Goal: Transaction & Acquisition: Download file/media

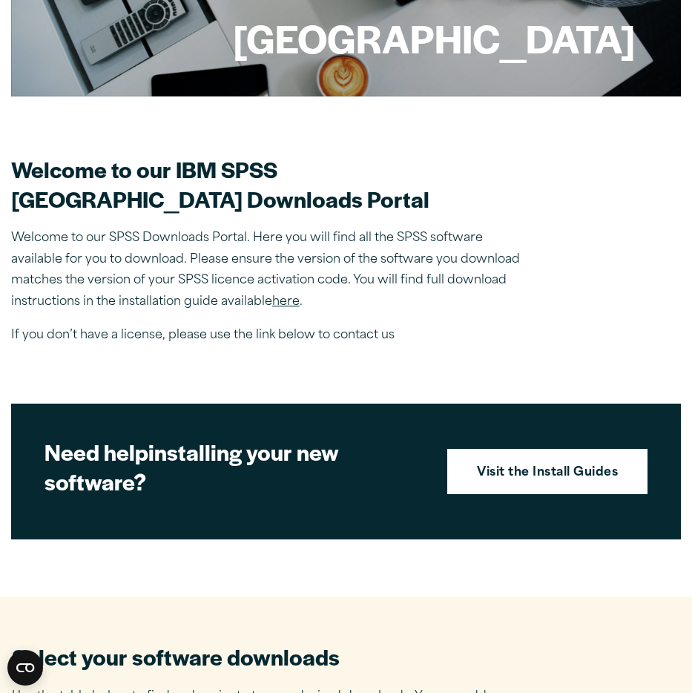
scroll to position [267, 0]
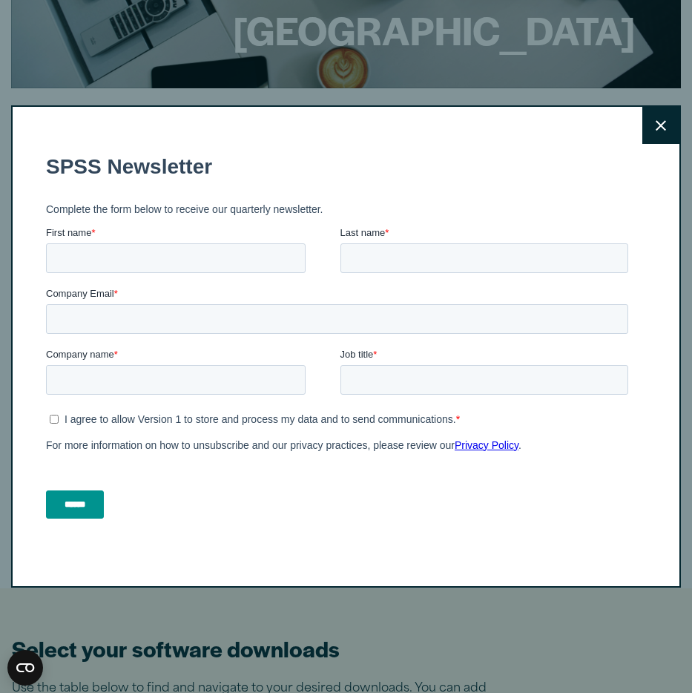
click at [659, 122] on icon at bounding box center [661, 125] width 10 height 10
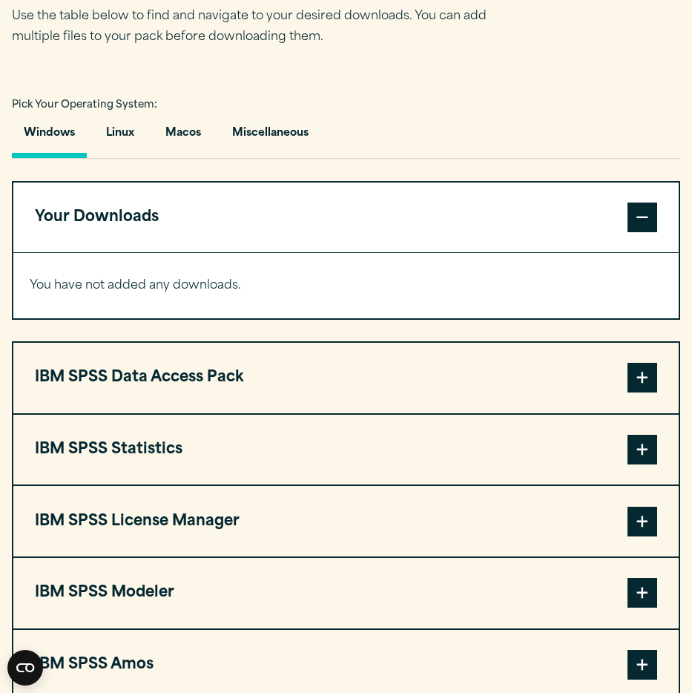
scroll to position [1027, 0]
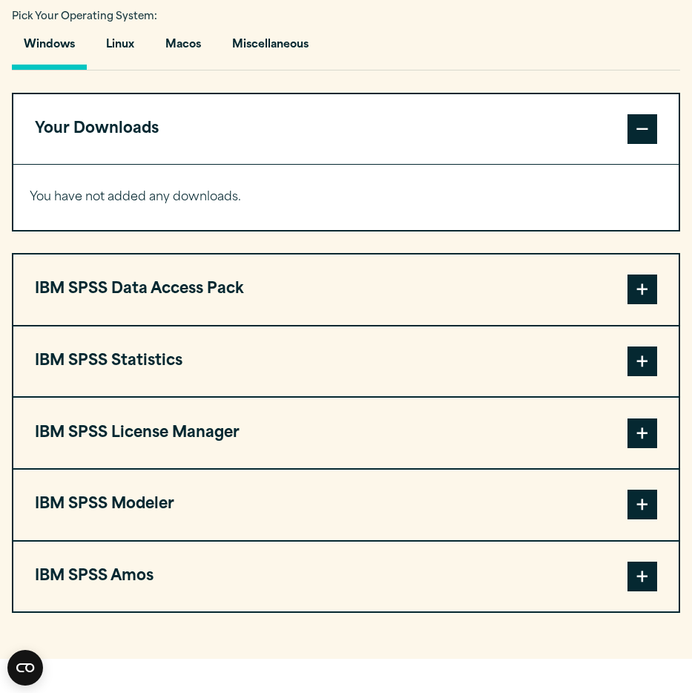
click at [209, 148] on button "Your Downloads" at bounding box center [345, 129] width 665 height 70
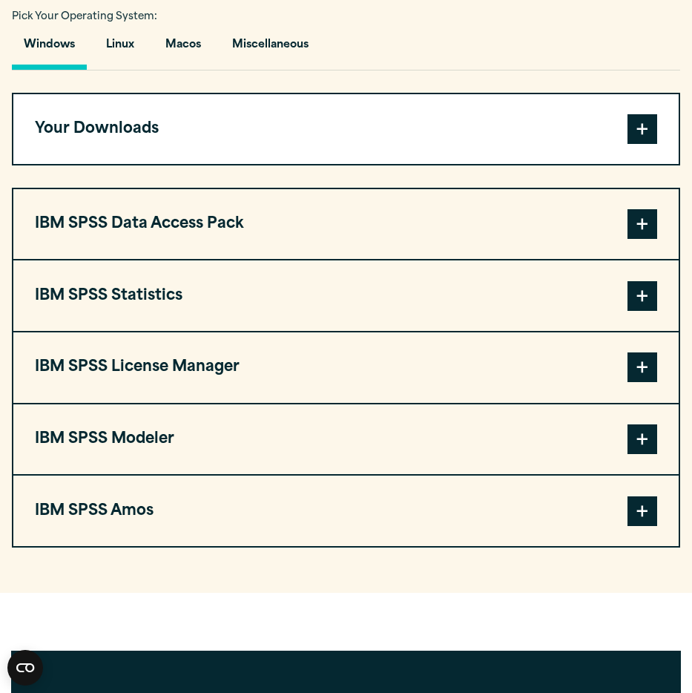
click at [209, 148] on button "Your Downloads" at bounding box center [345, 129] width 665 height 70
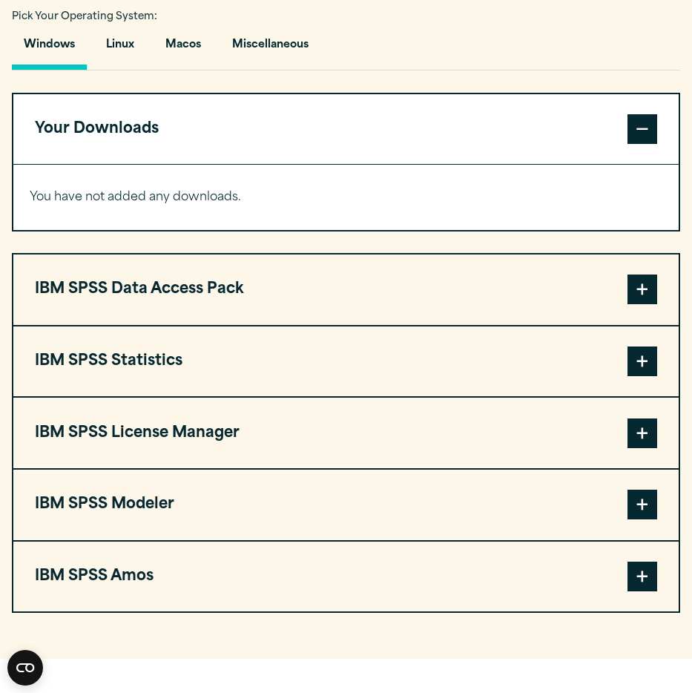
click at [116, 206] on div "You have not added any downloads. Download 0 Items" at bounding box center [345, 197] width 665 height 65
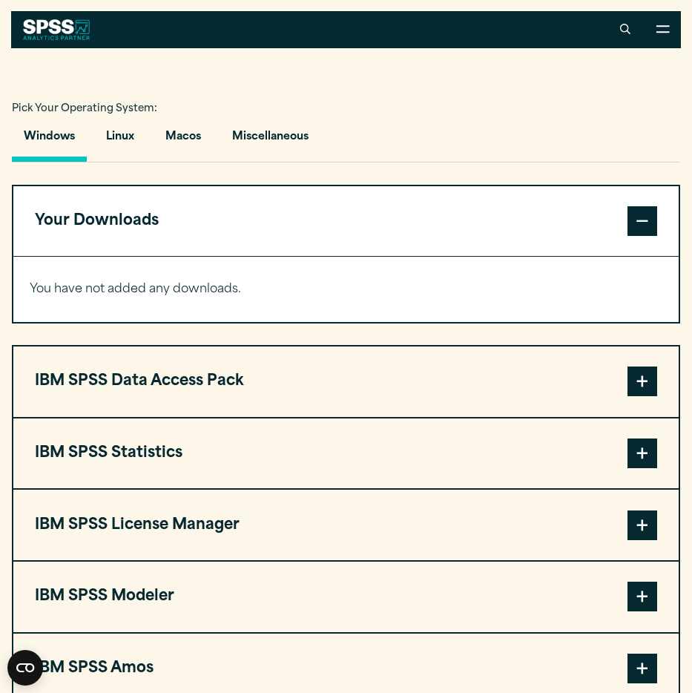
scroll to position [862, 0]
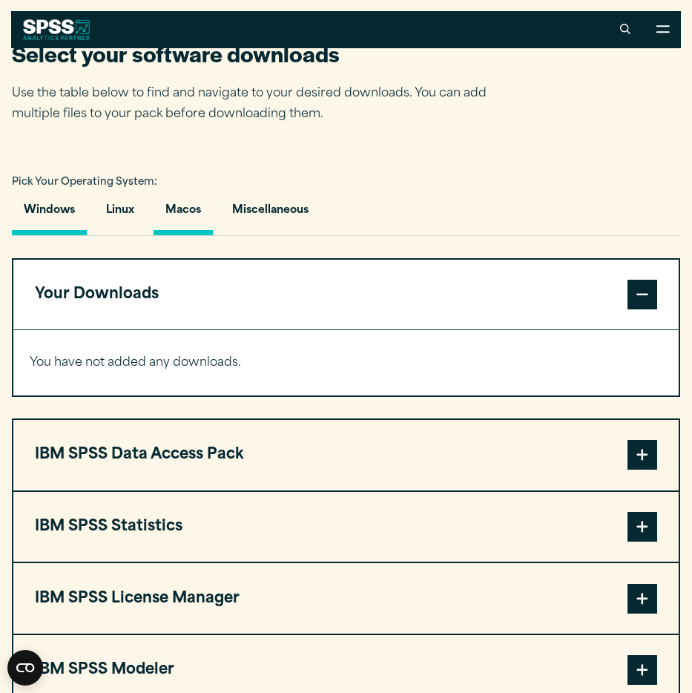
click at [177, 215] on button "Macos" at bounding box center [183, 214] width 59 height 42
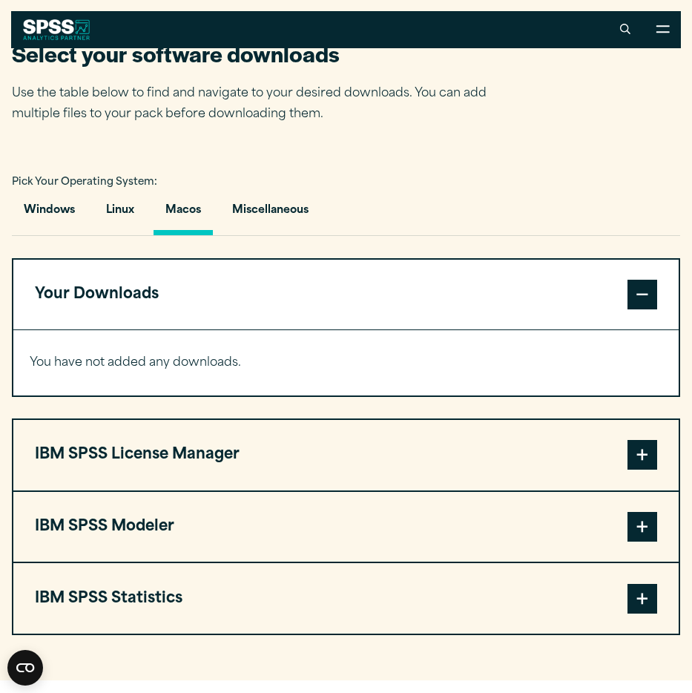
click at [188, 212] on button "Macos" at bounding box center [183, 214] width 59 height 42
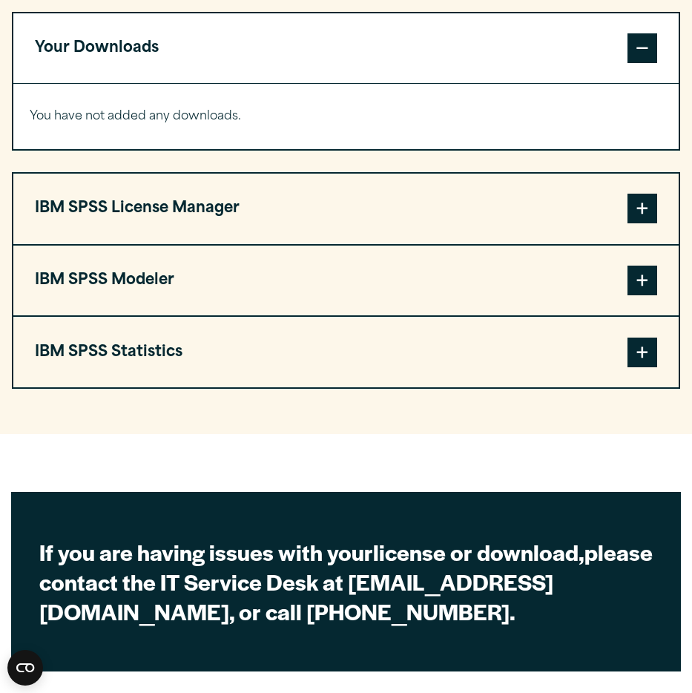
scroll to position [1169, 0]
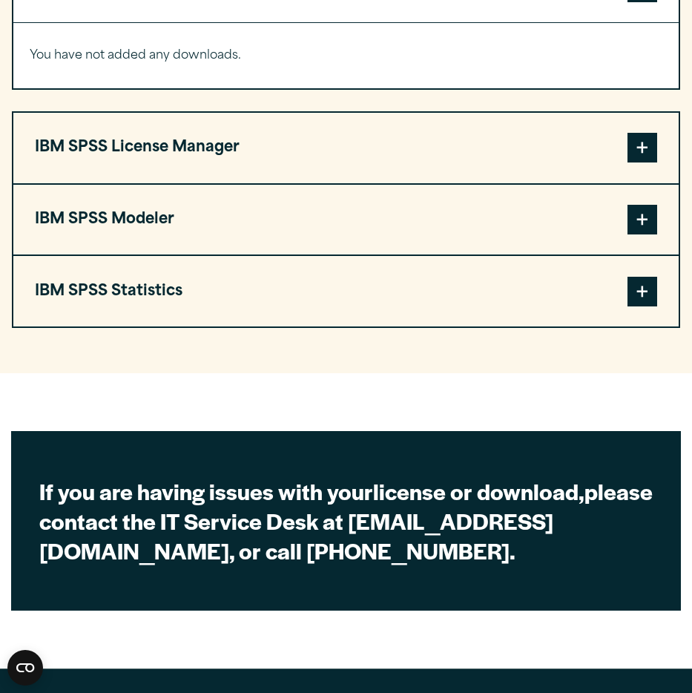
click at [383, 278] on button "IBM SPSS Statistics" at bounding box center [345, 291] width 665 height 70
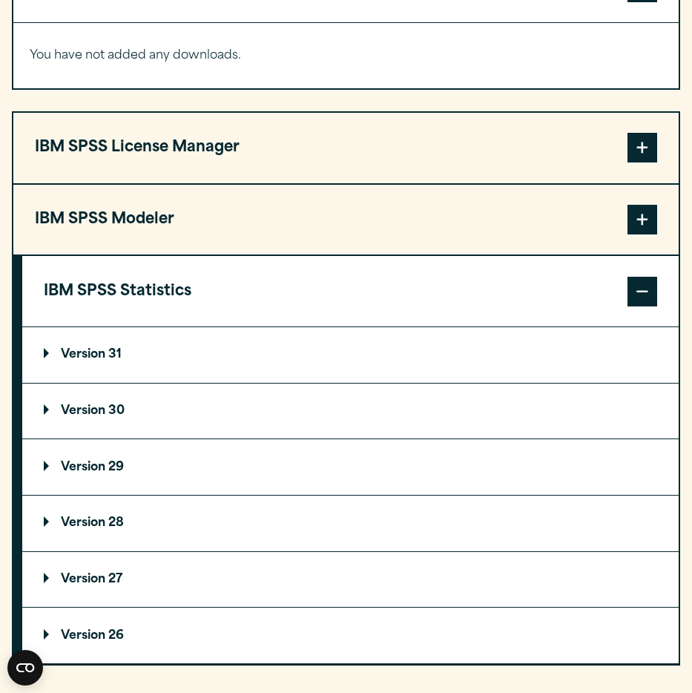
click at [383, 278] on button "IBM SPSS Statistics" at bounding box center [350, 291] width 656 height 70
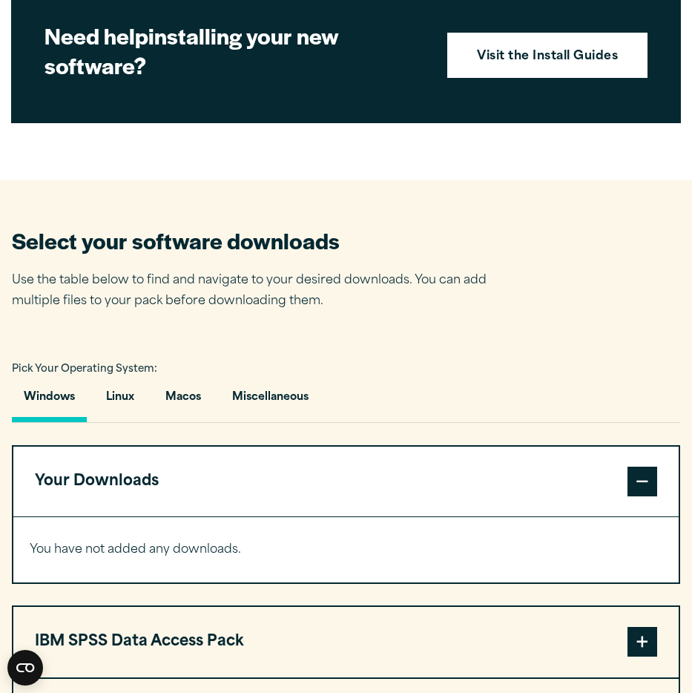
scroll to position [676, 0]
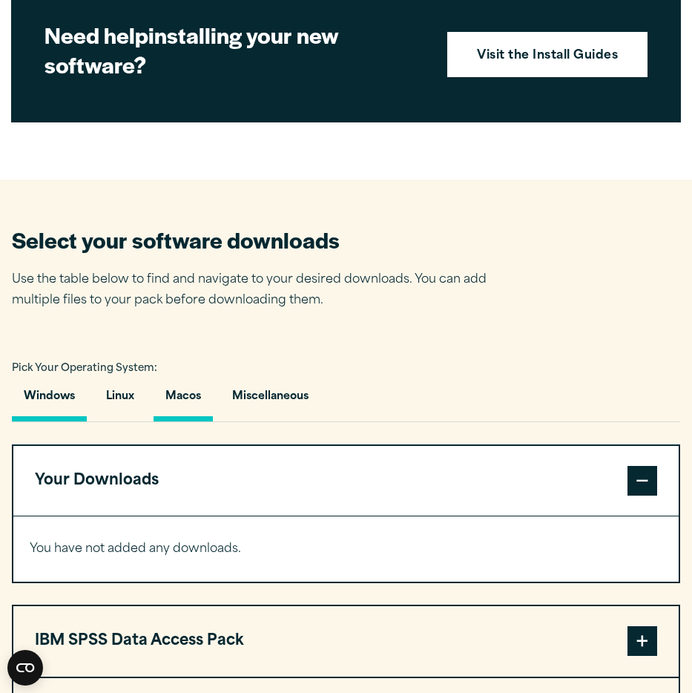
click at [187, 401] on button "Macos" at bounding box center [183, 400] width 59 height 42
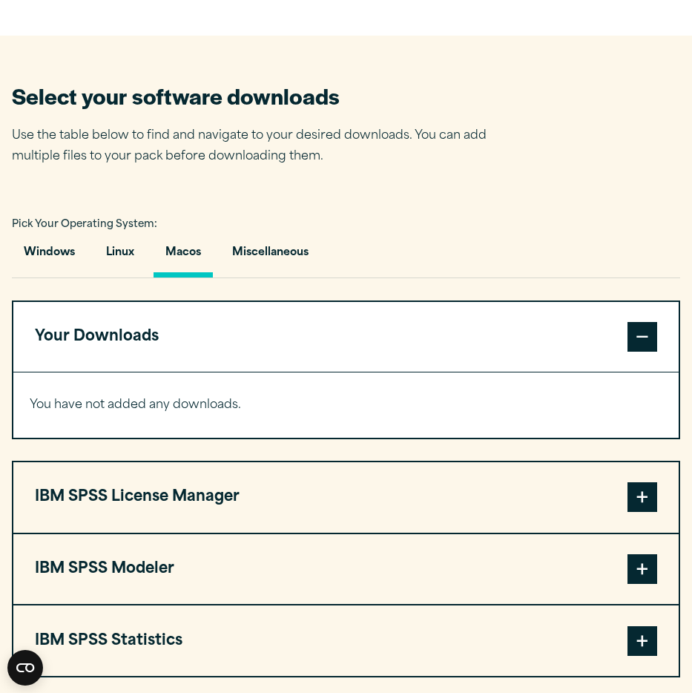
scroll to position [895, 0]
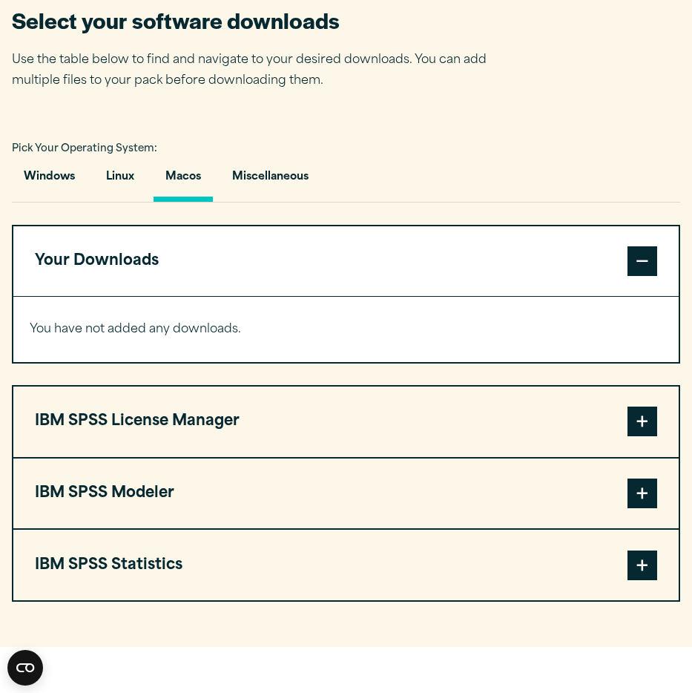
click at [226, 429] on button "IBM SPSS License Manager" at bounding box center [345, 421] width 665 height 70
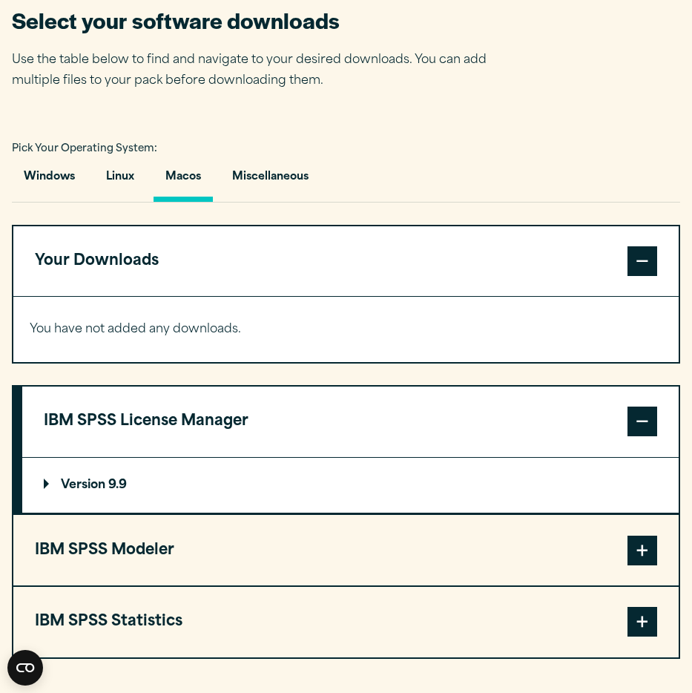
click at [226, 429] on button "IBM SPSS License Manager" at bounding box center [350, 421] width 656 height 70
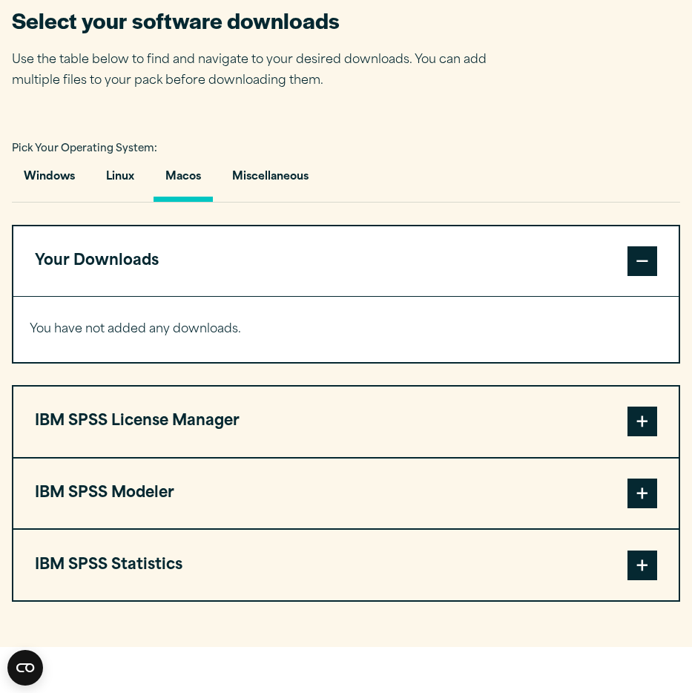
click at [204, 483] on button "IBM SPSS Modeler" at bounding box center [345, 493] width 665 height 70
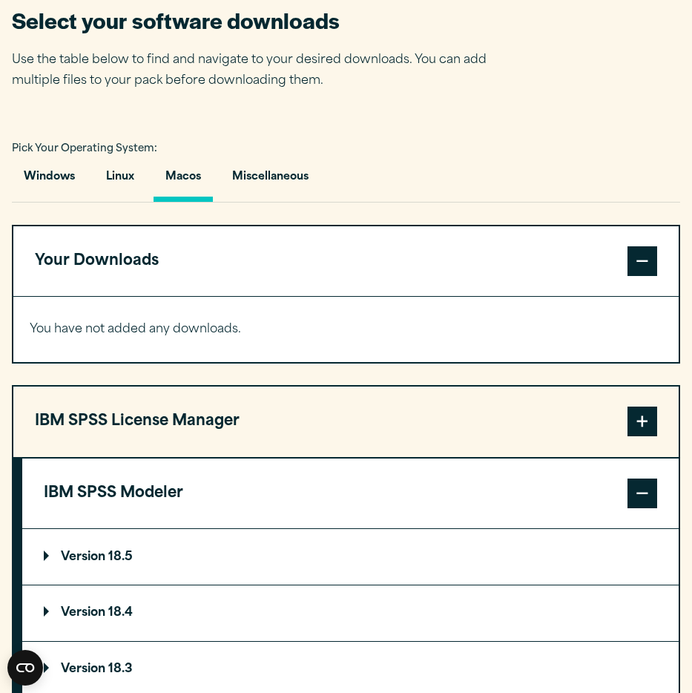
click at [204, 483] on button "IBM SPSS Modeler" at bounding box center [350, 493] width 656 height 70
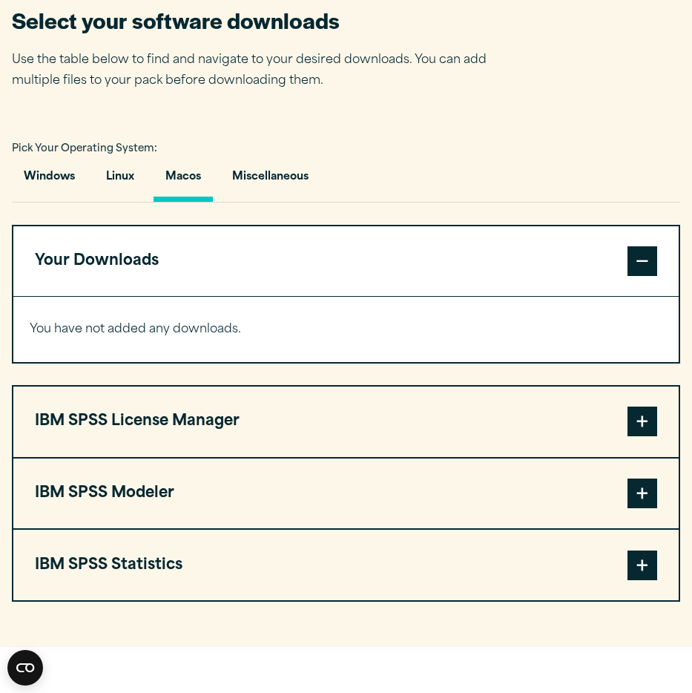
click at [198, 428] on button "IBM SPSS License Manager" at bounding box center [345, 421] width 665 height 70
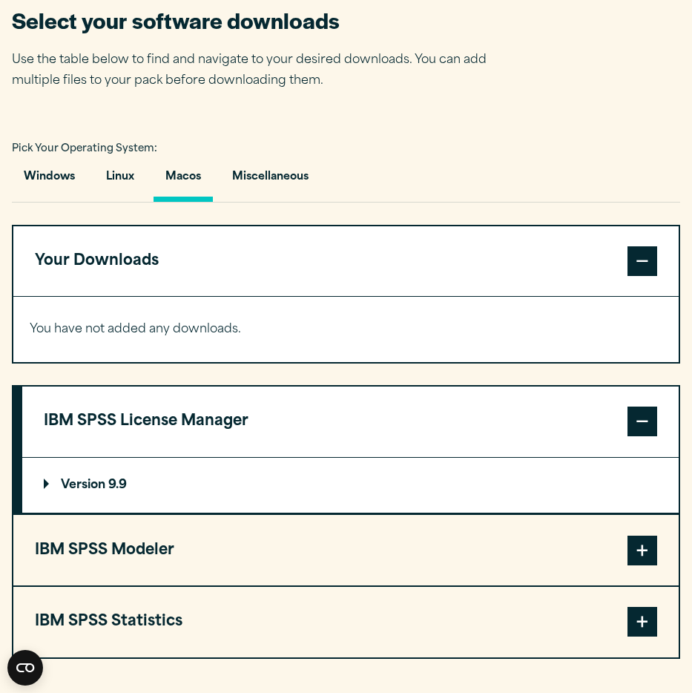
click at [198, 428] on button "IBM SPSS License Manager" at bounding box center [350, 421] width 656 height 70
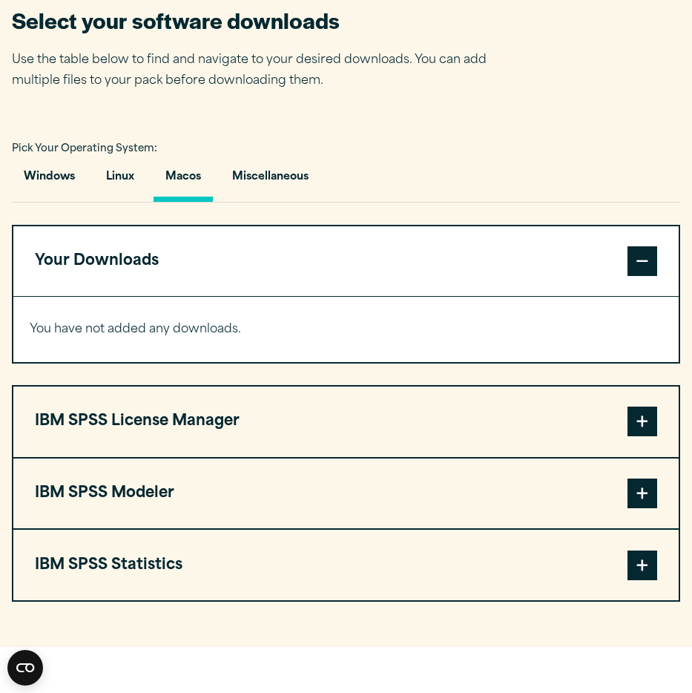
click at [141, 558] on button "IBM SPSS Statistics" at bounding box center [345, 565] width 665 height 70
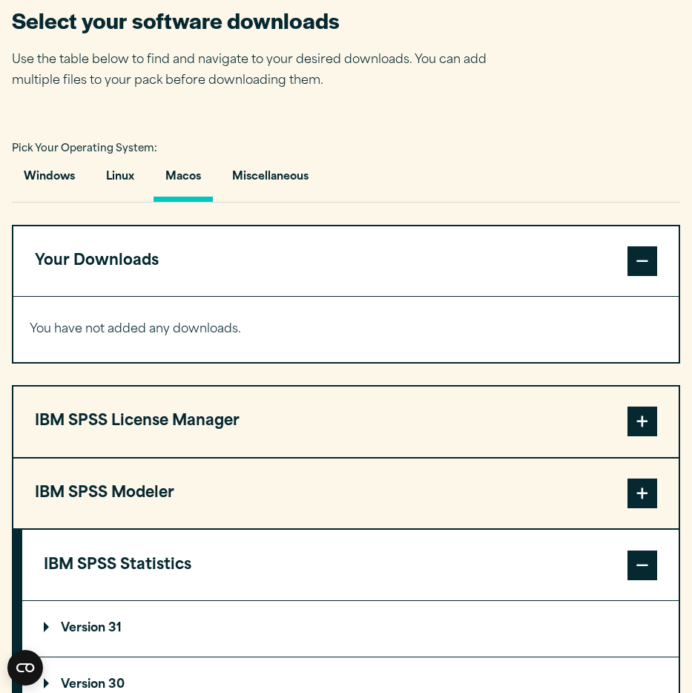
click at [141, 558] on button "IBM SPSS Statistics" at bounding box center [350, 565] width 656 height 70
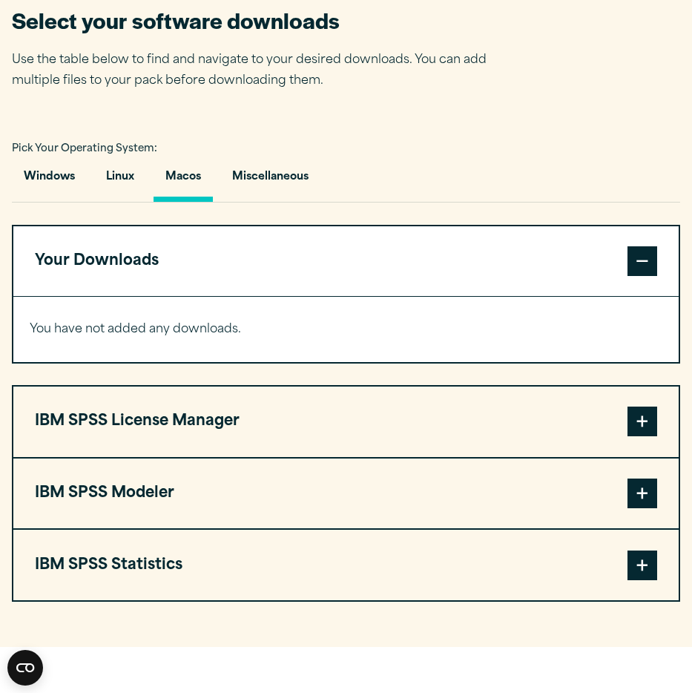
click at [182, 563] on button "IBM SPSS Statistics" at bounding box center [345, 565] width 665 height 70
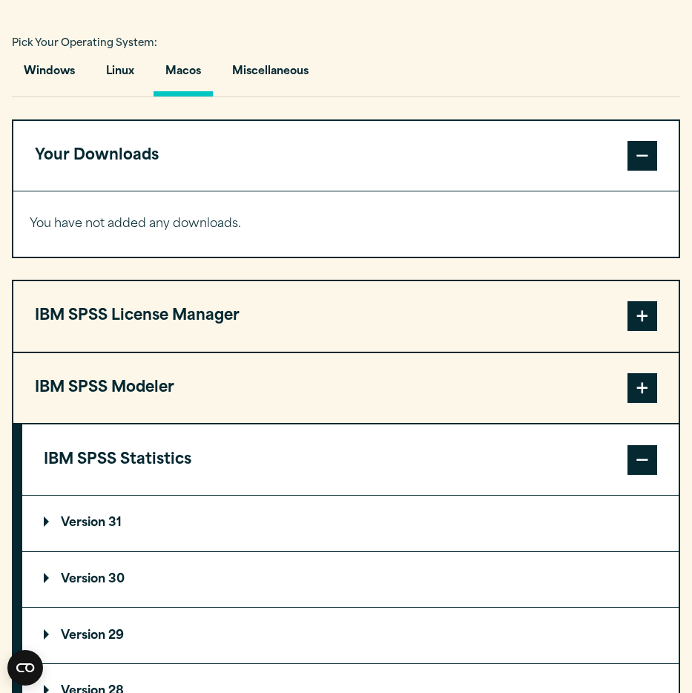
scroll to position [1014, 0]
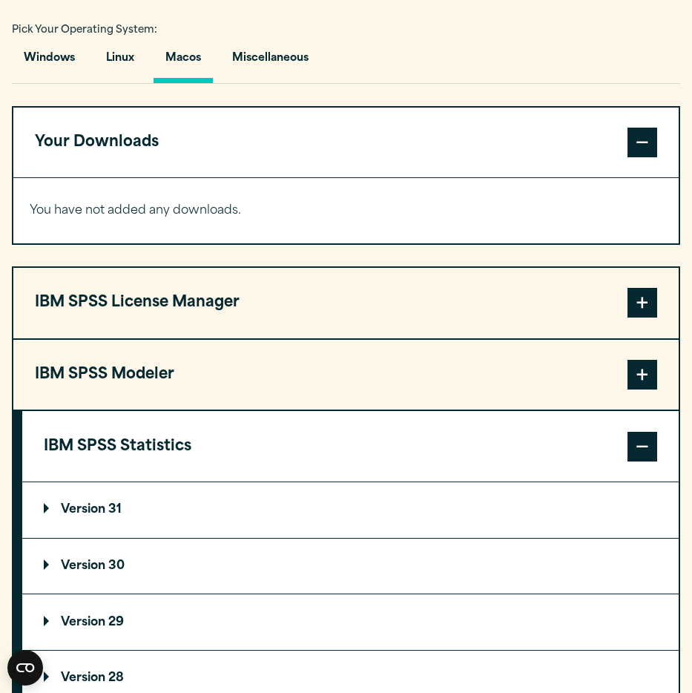
click at [108, 504] on p "Version 31" at bounding box center [83, 510] width 78 height 12
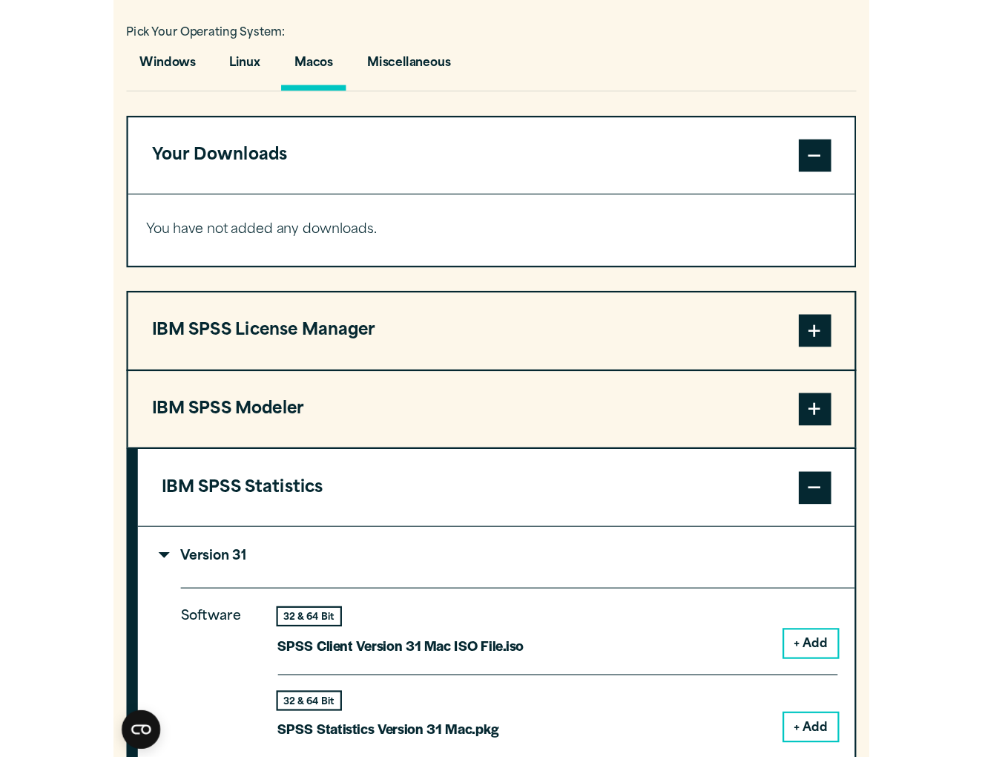
scroll to position [1114, 0]
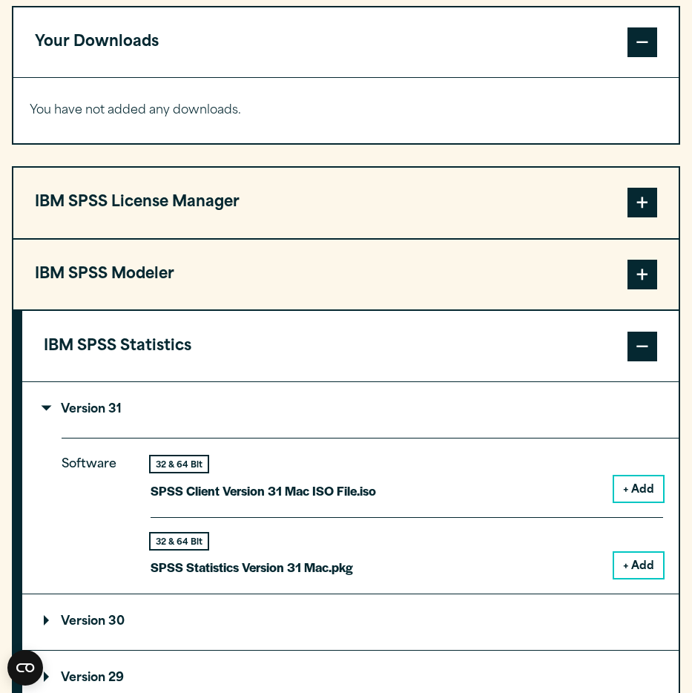
click at [639, 561] on button "+ Add" at bounding box center [638, 565] width 49 height 25
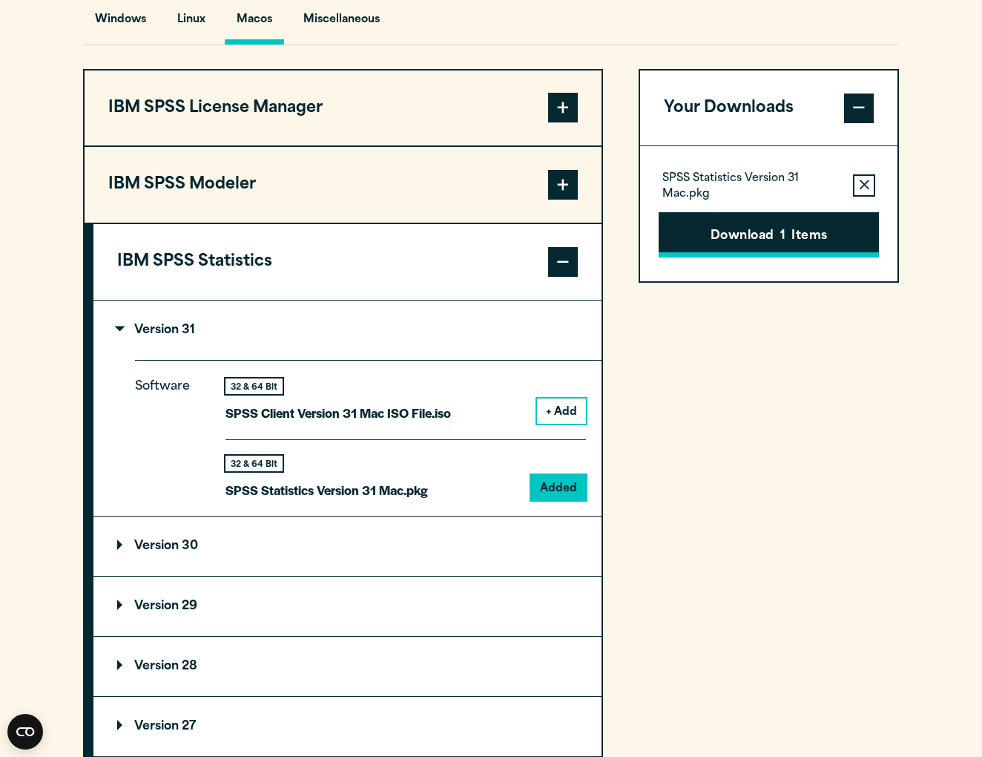
click at [691, 223] on button "Download 1 Items" at bounding box center [769, 235] width 220 height 46
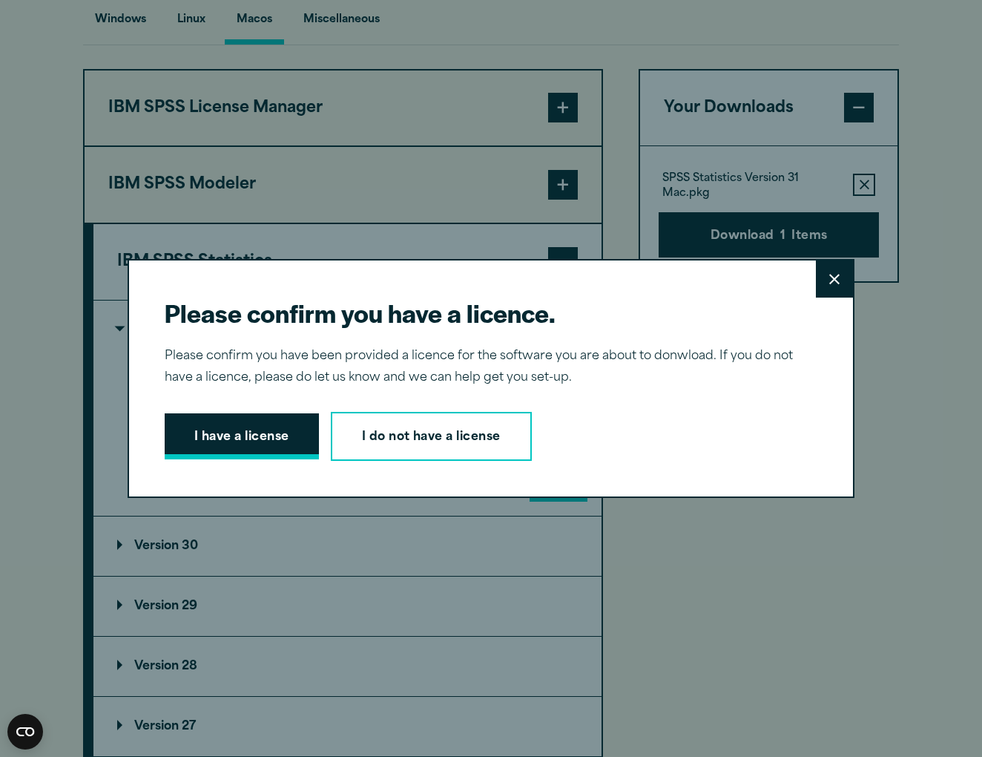
click at [264, 419] on button "I have a license" at bounding box center [242, 436] width 154 height 46
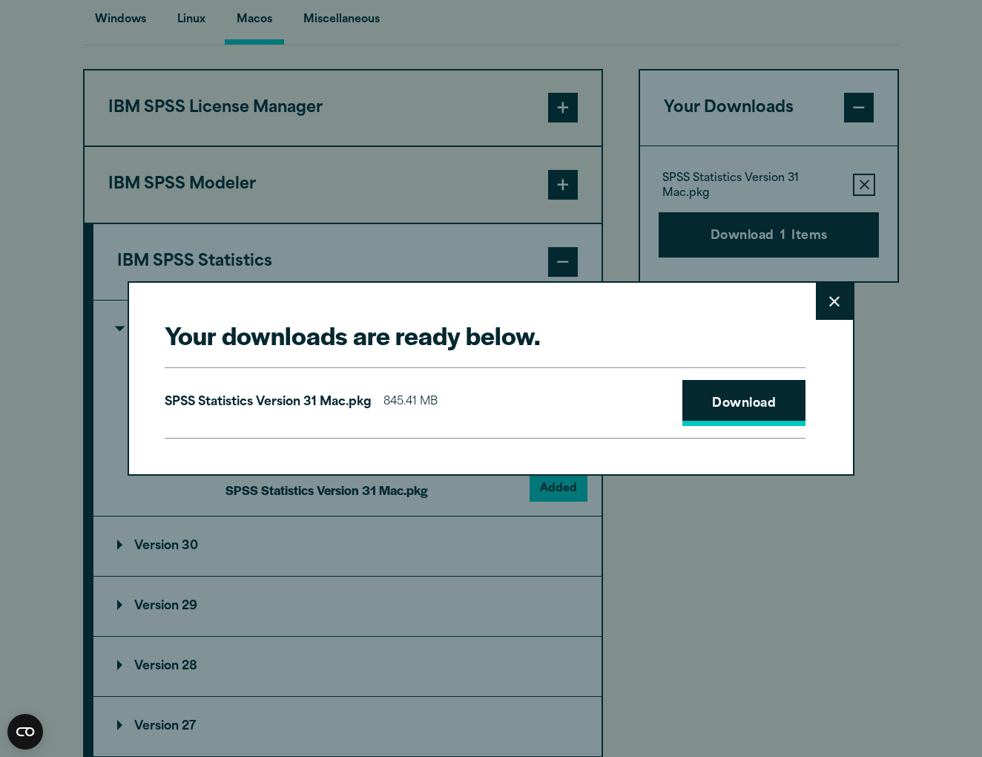
click at [691, 418] on link "Download" at bounding box center [743, 403] width 123 height 46
click at [691, 410] on link "Download" at bounding box center [743, 403] width 123 height 46
